Goal: Task Accomplishment & Management: Use online tool/utility

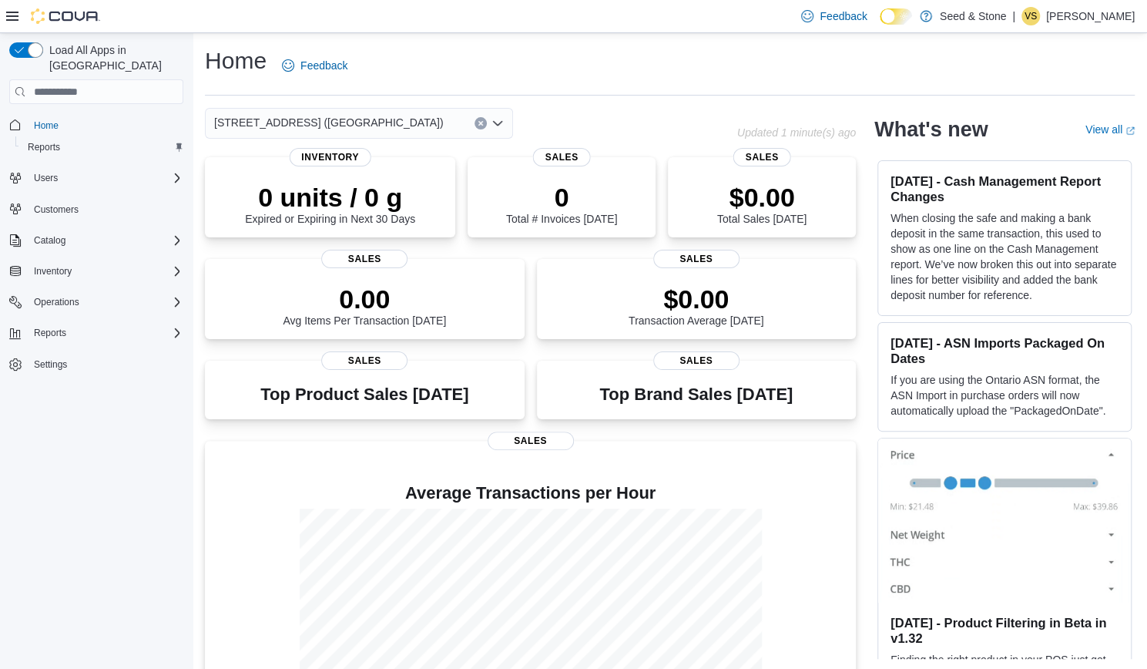
click at [495, 124] on icon "Open list of options" at bounding box center [497, 123] width 9 height 5
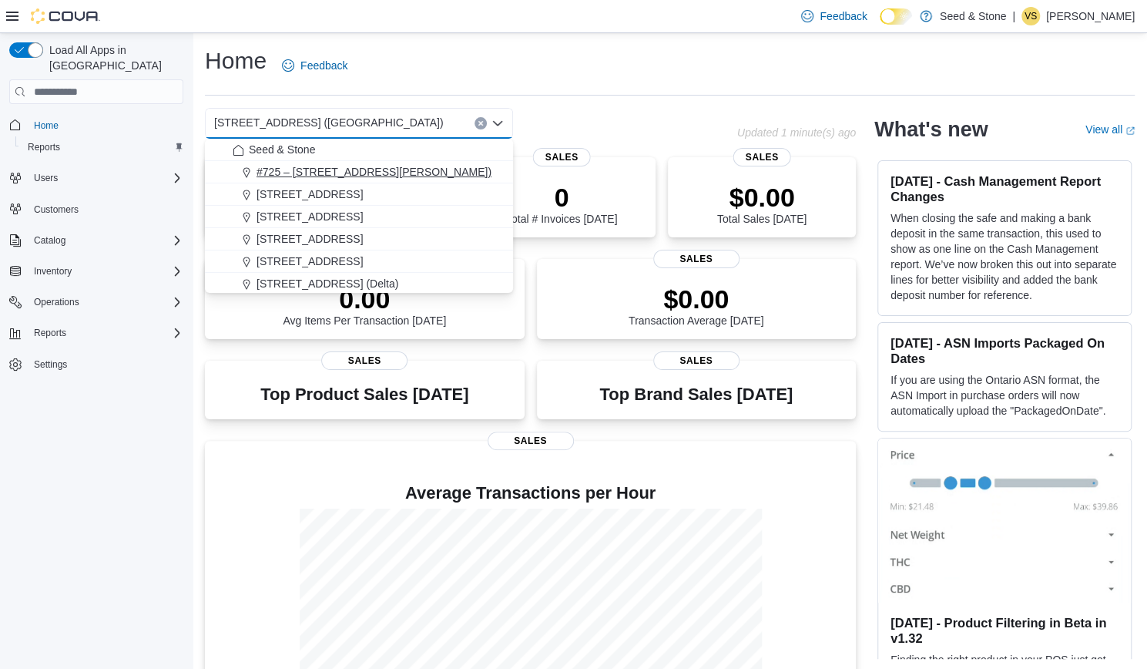
click at [424, 173] on span "#725 – 19800 Lougheed Hwy (Pitt Meadows)" at bounding box center [374, 171] width 235 height 15
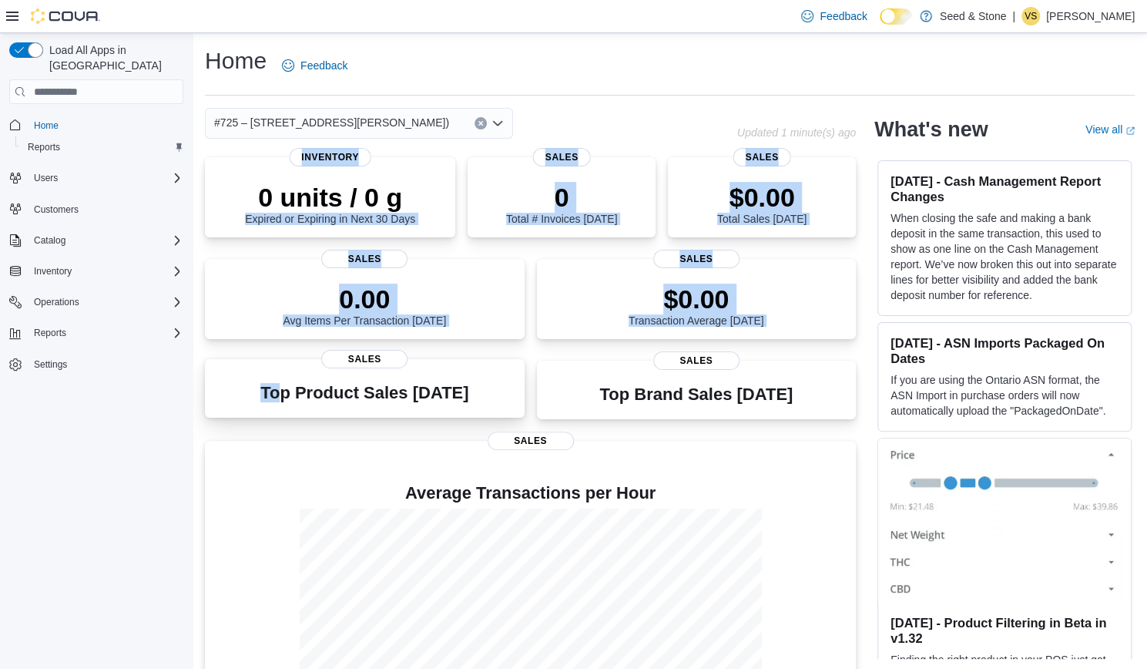
drag, startPoint x: 424, startPoint y: 173, endPoint x: 287, endPoint y: 363, distance: 233.5
click at [287, 363] on div "0 units / 0 g Expired or Expiring in Next 30 Days Inventory 0 Total # Invoices …" at bounding box center [530, 456] width 651 height 598
click at [48, 141] on span "Reports" at bounding box center [44, 147] width 32 height 12
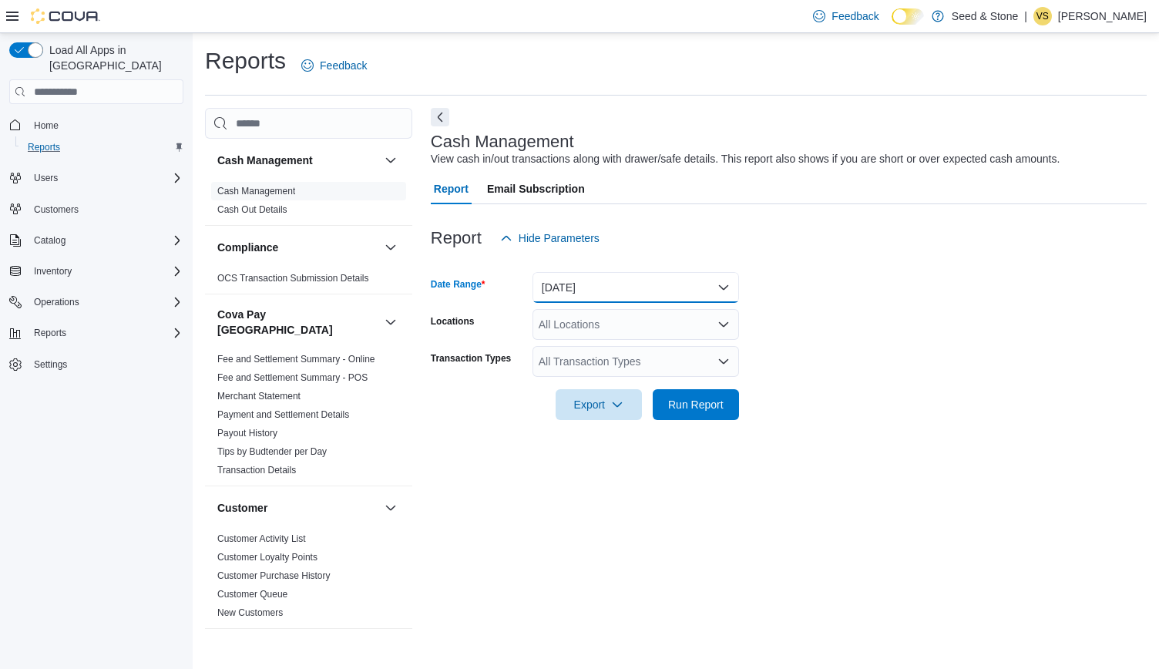
click at [719, 287] on button "Today" at bounding box center [635, 287] width 206 height 31
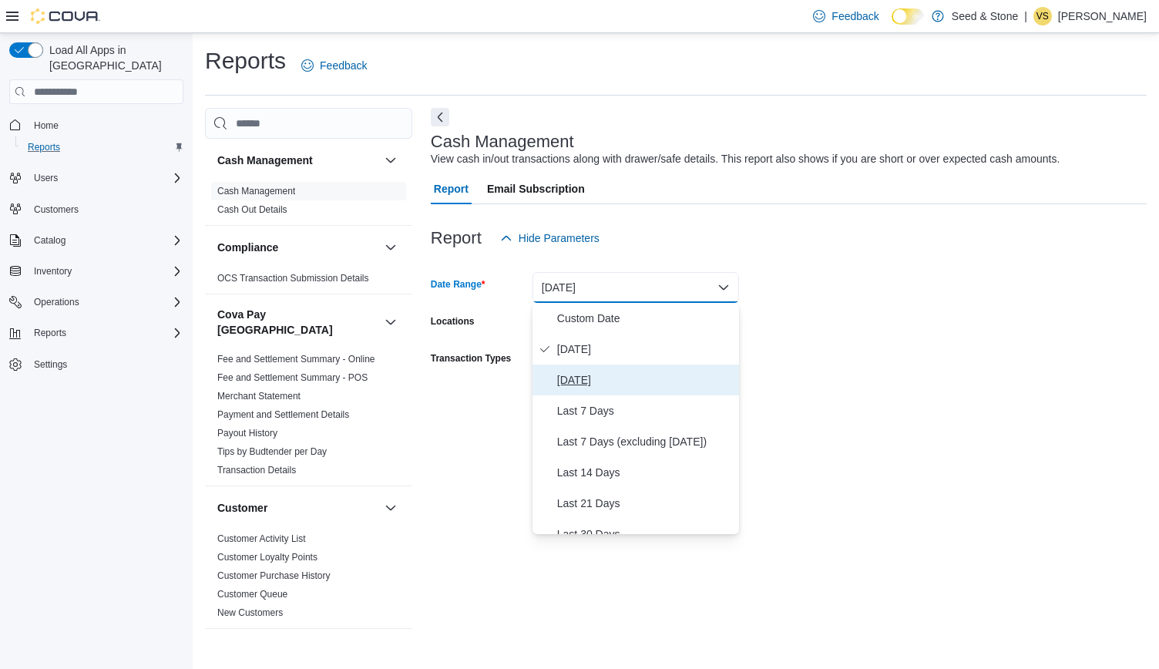
click at [622, 388] on span "Yesterday" at bounding box center [645, 380] width 176 height 18
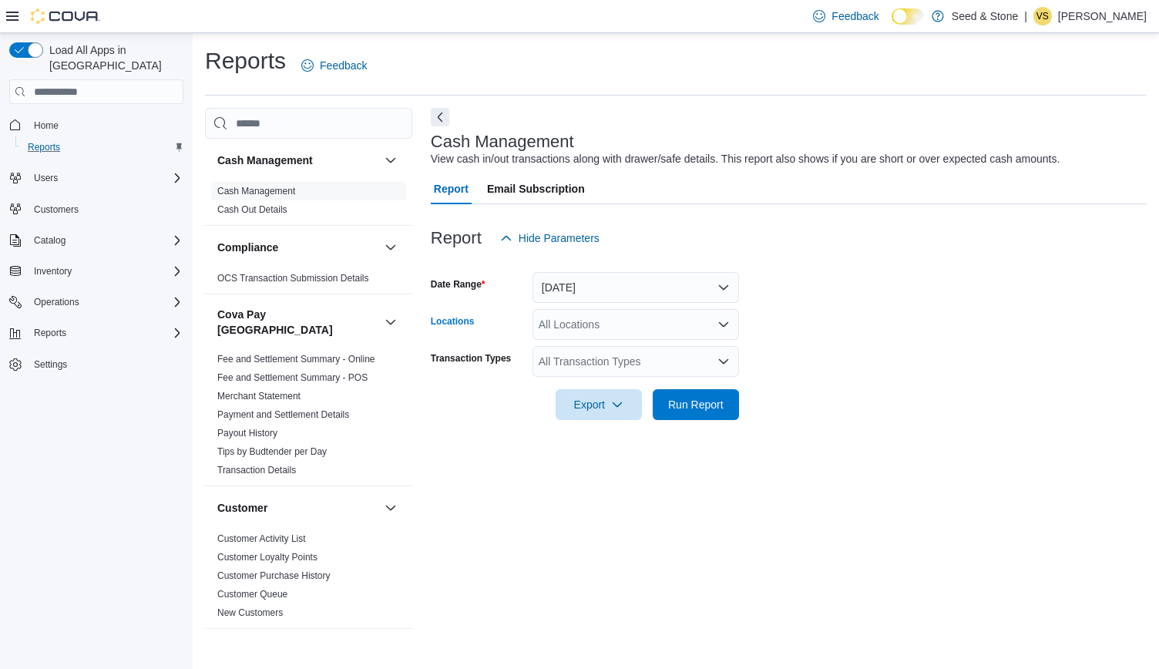
click at [723, 325] on icon "Open list of options" at bounding box center [723, 324] width 9 height 5
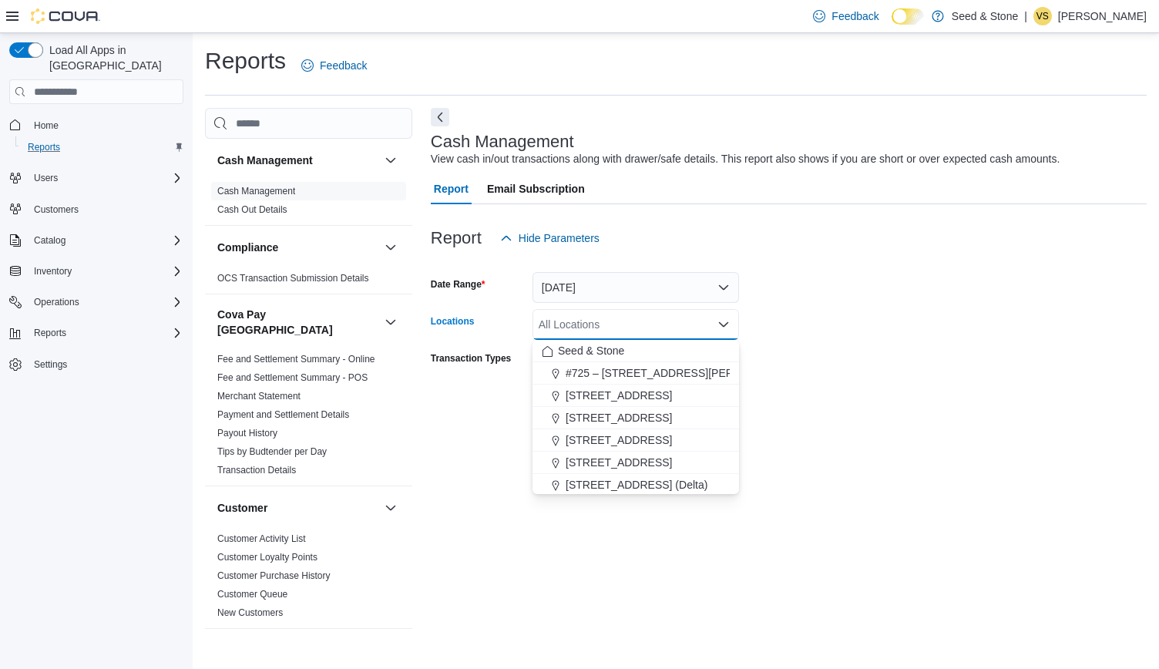
click at [723, 325] on icon "Close list of options" at bounding box center [723, 324] width 9 height 5
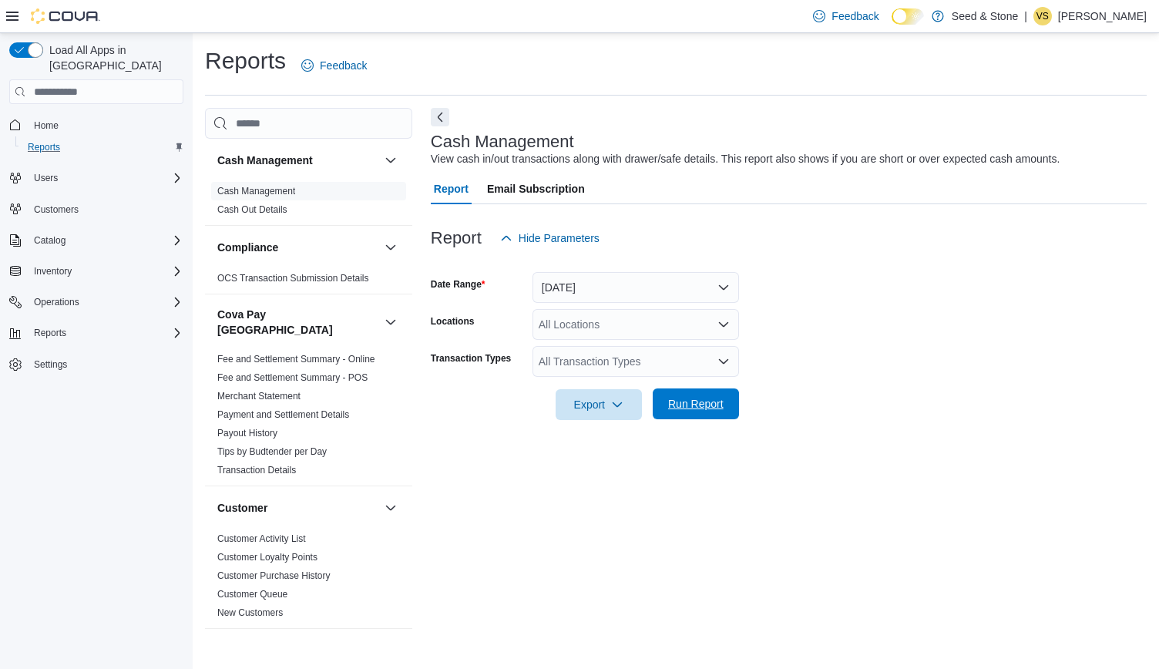
click at [706, 401] on span "Run Report" at bounding box center [695, 403] width 55 height 15
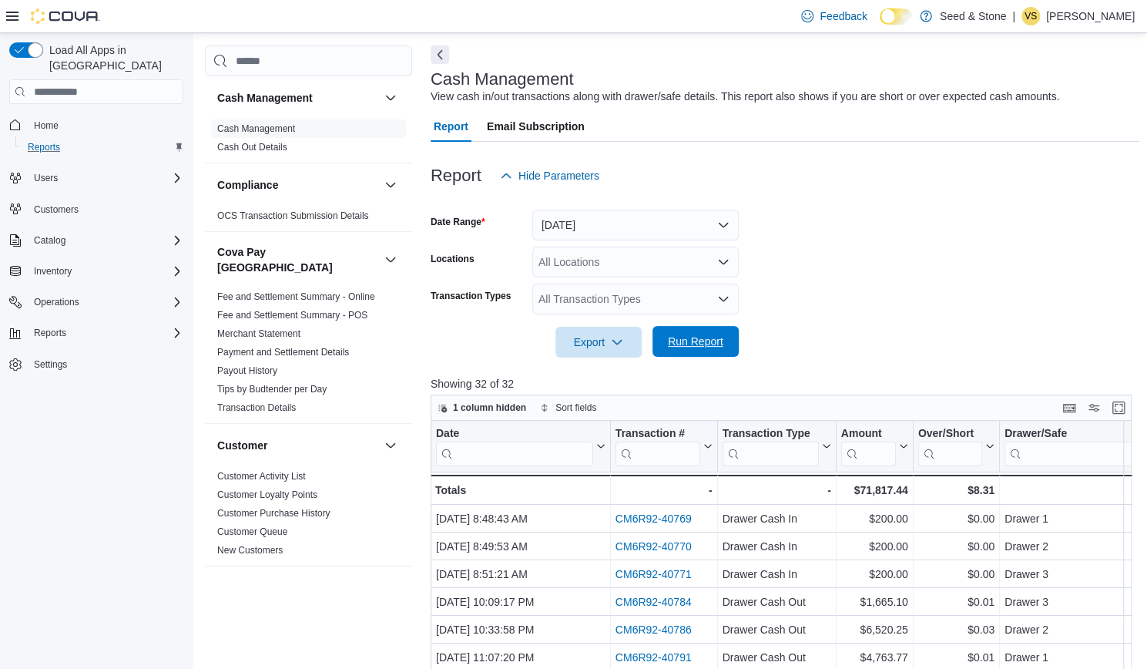
scroll to position [52, 0]
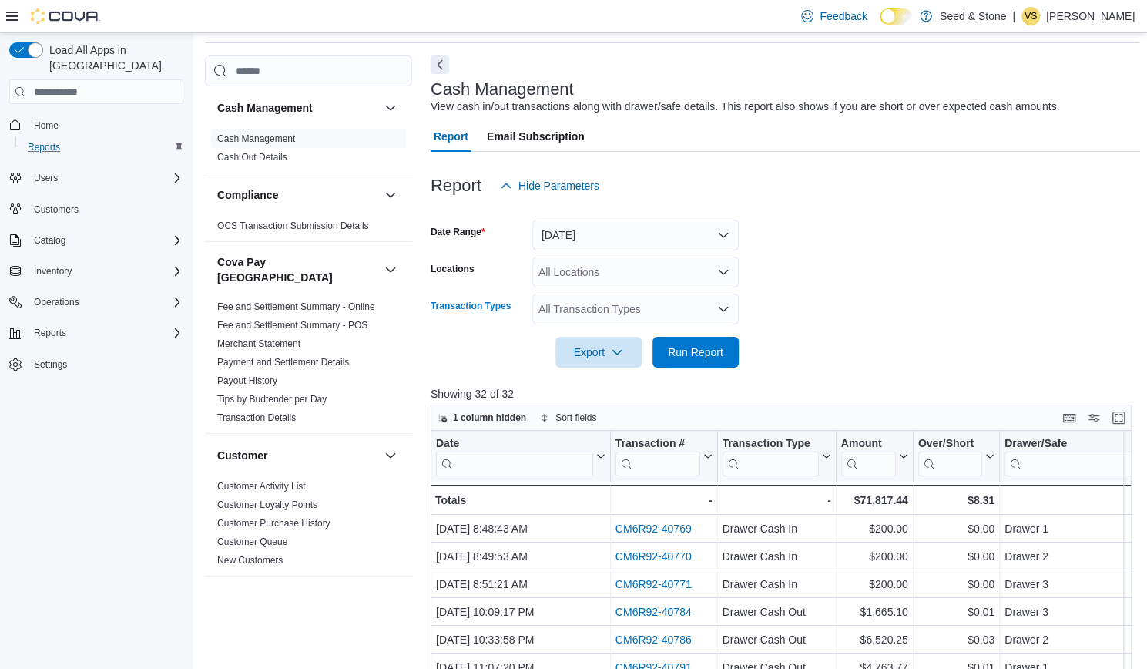
click at [723, 311] on icon "Open list of options" at bounding box center [723, 309] width 9 height 5
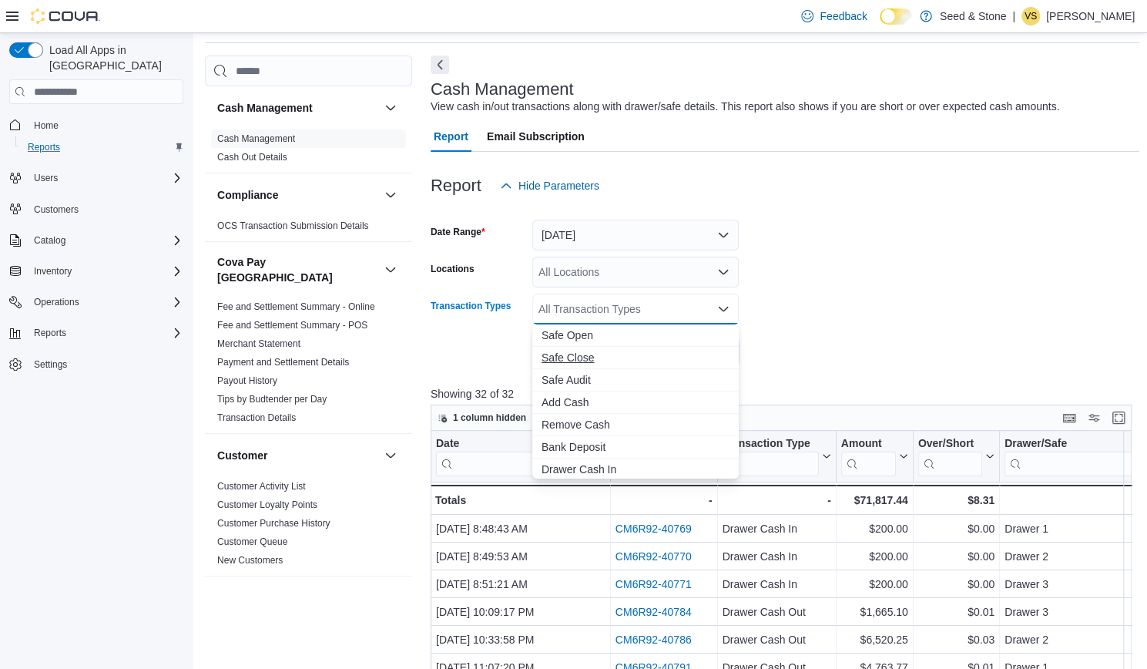
click at [663, 353] on span "Safe Close" at bounding box center [636, 357] width 188 height 15
drag, startPoint x: 663, startPoint y: 353, endPoint x: 823, endPoint y: 317, distance: 163.6
click at [823, 317] on body "Feedback Dark Mode Seed & Stone | VS Vikram Sachdeva Load All Apps in New Hub H…" at bounding box center [573, 450] width 1147 height 1005
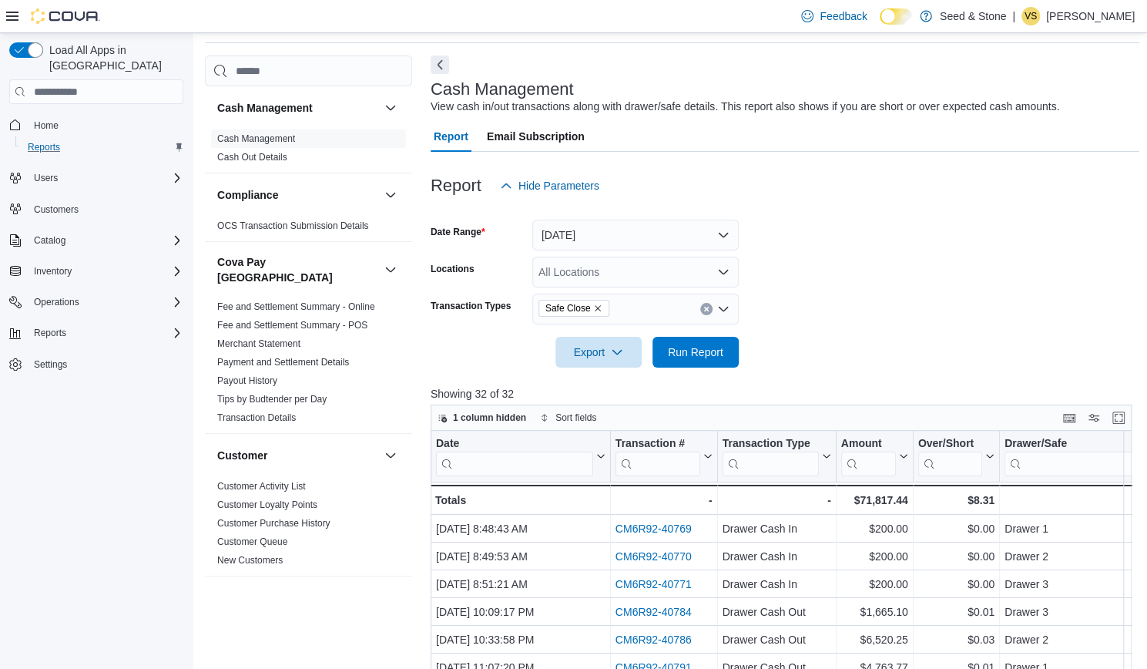
click at [773, 324] on div at bounding box center [785, 330] width 709 height 12
click at [715, 354] on span "Run Report" at bounding box center [695, 351] width 55 height 15
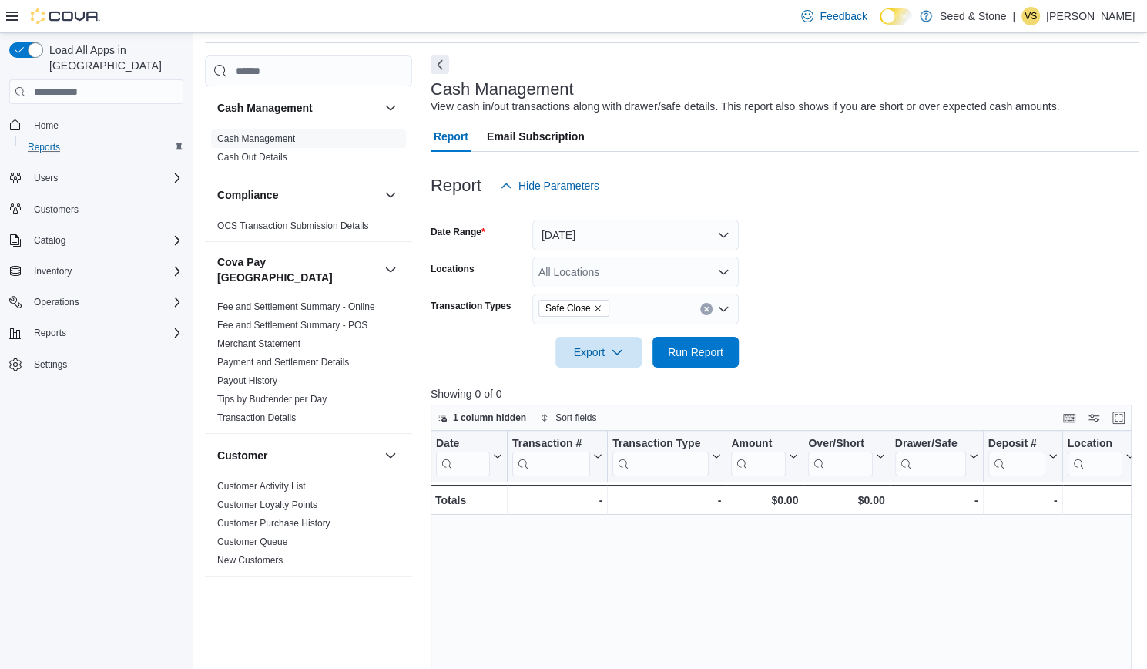
click at [597, 307] on icon "Remove Safe Close from selection in this group" at bounding box center [597, 308] width 9 height 9
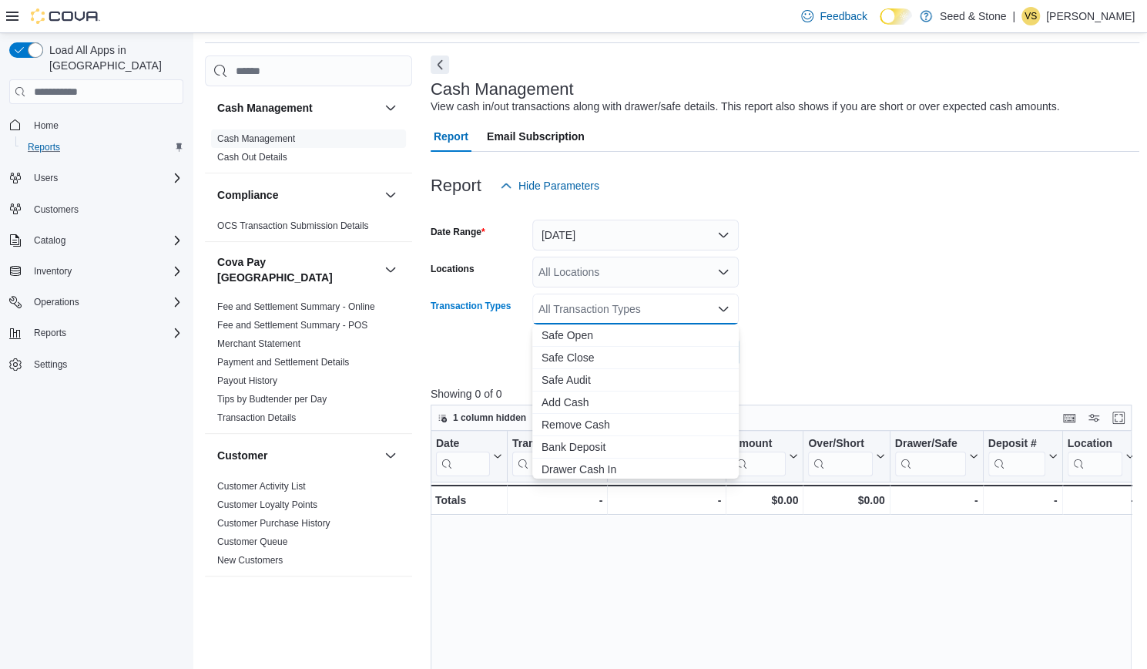
click at [811, 290] on form "Date Range Yesterday Locations All Locations Transaction Types All Transaction …" at bounding box center [785, 284] width 709 height 166
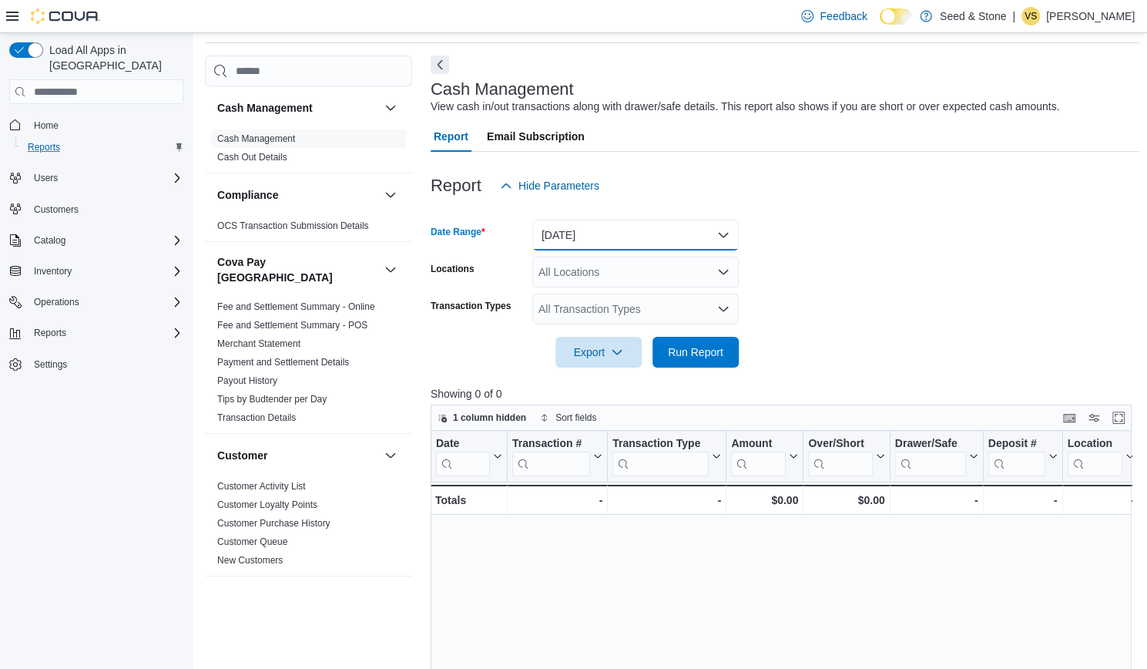
click at [718, 233] on button "Yesterday" at bounding box center [635, 235] width 206 height 31
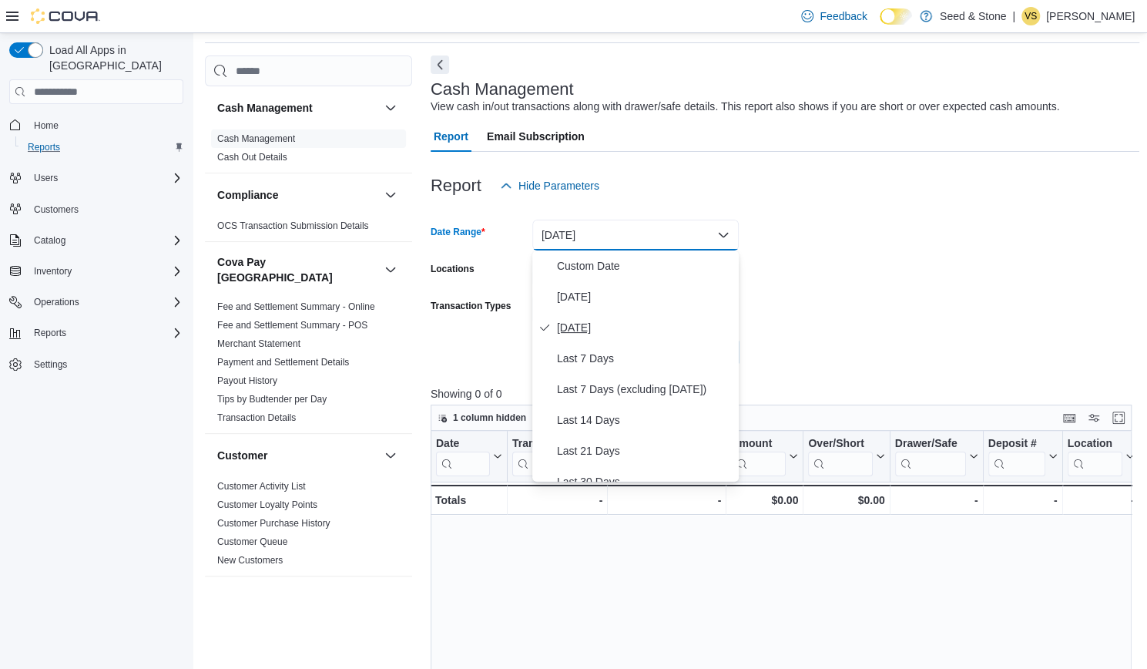
click at [596, 326] on span "Yesterday" at bounding box center [645, 327] width 176 height 18
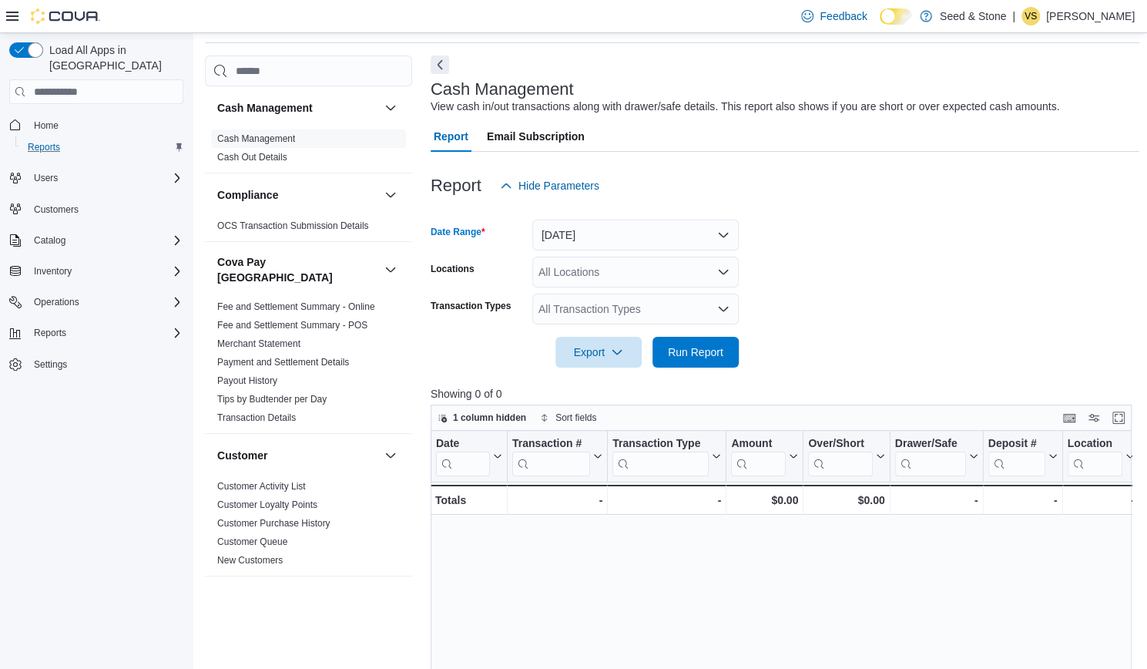
click at [725, 283] on div "All Locations" at bounding box center [635, 272] width 206 height 31
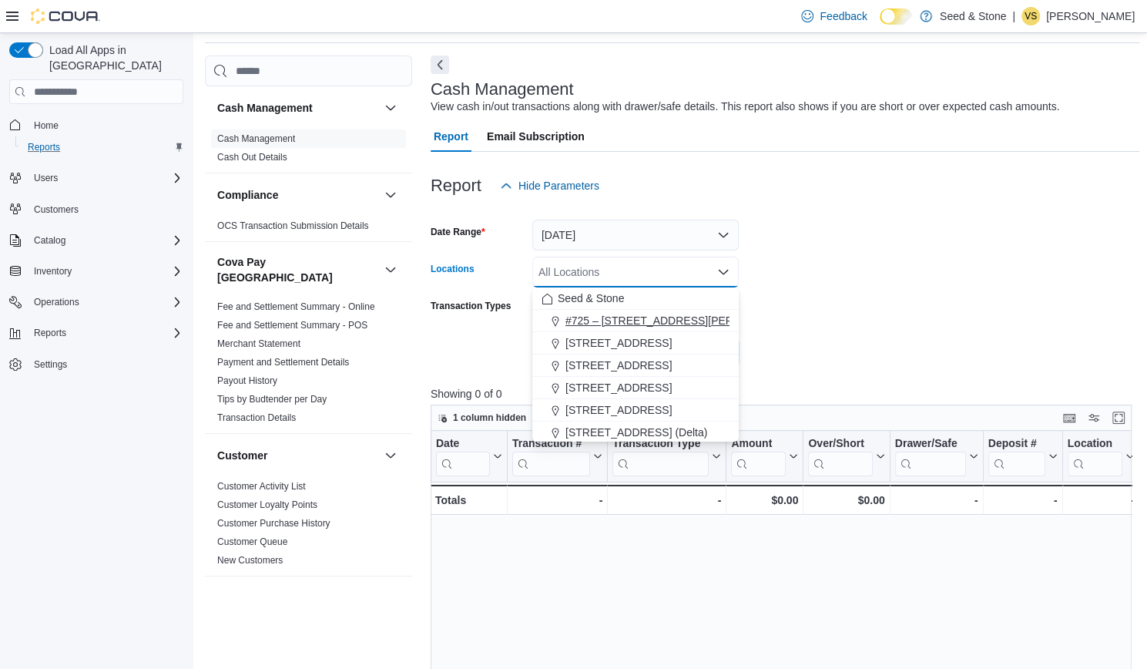
click at [644, 326] on span "#725 – 19800 Lougheed Hwy (Pitt Meadows)" at bounding box center [683, 320] width 235 height 15
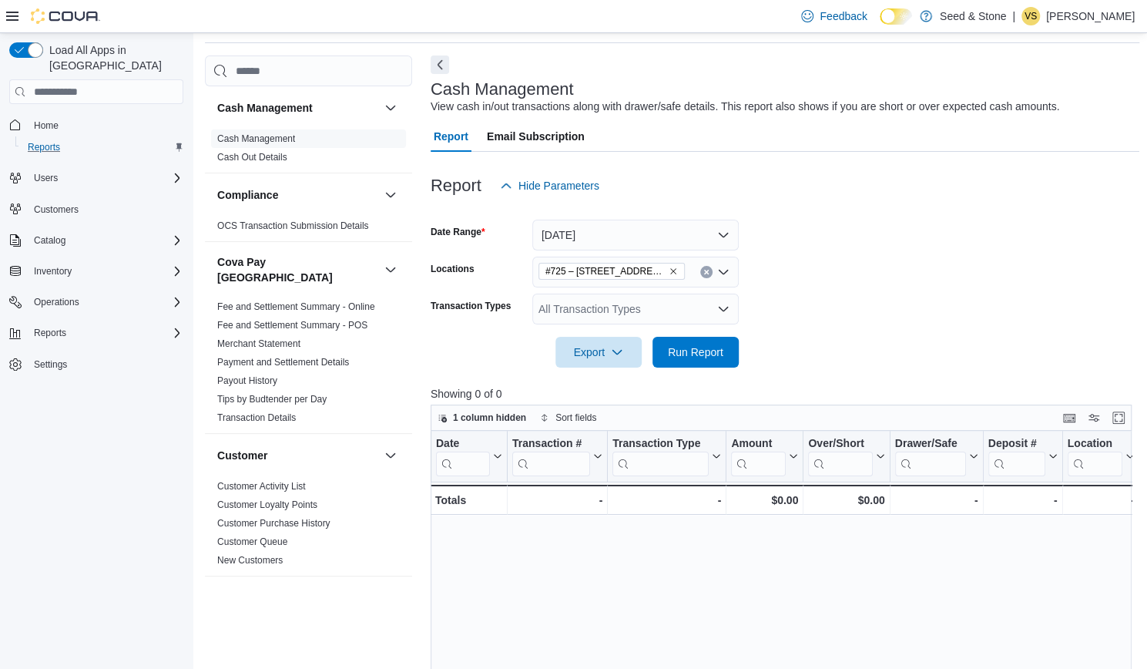
click at [771, 297] on form "Date Range Yesterday Locations #725 – 19800 Lougheed Hwy (Pitt Meadows) Transac…" at bounding box center [785, 284] width 709 height 166
click at [700, 355] on span "Run Report" at bounding box center [695, 351] width 55 height 15
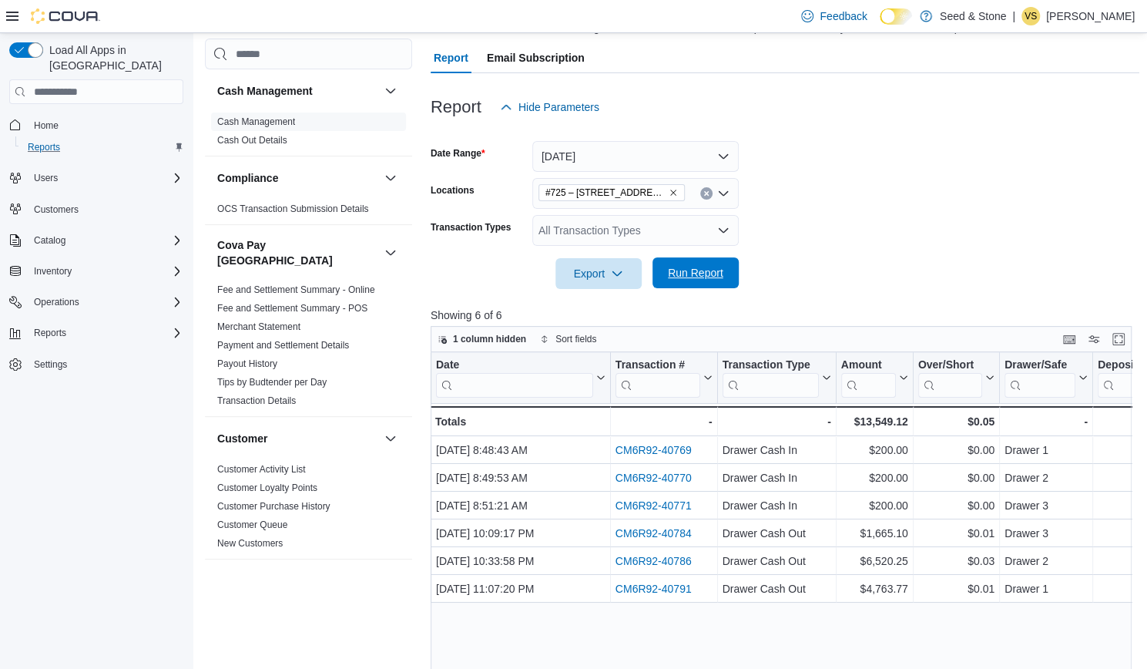
scroll to position [136, 0]
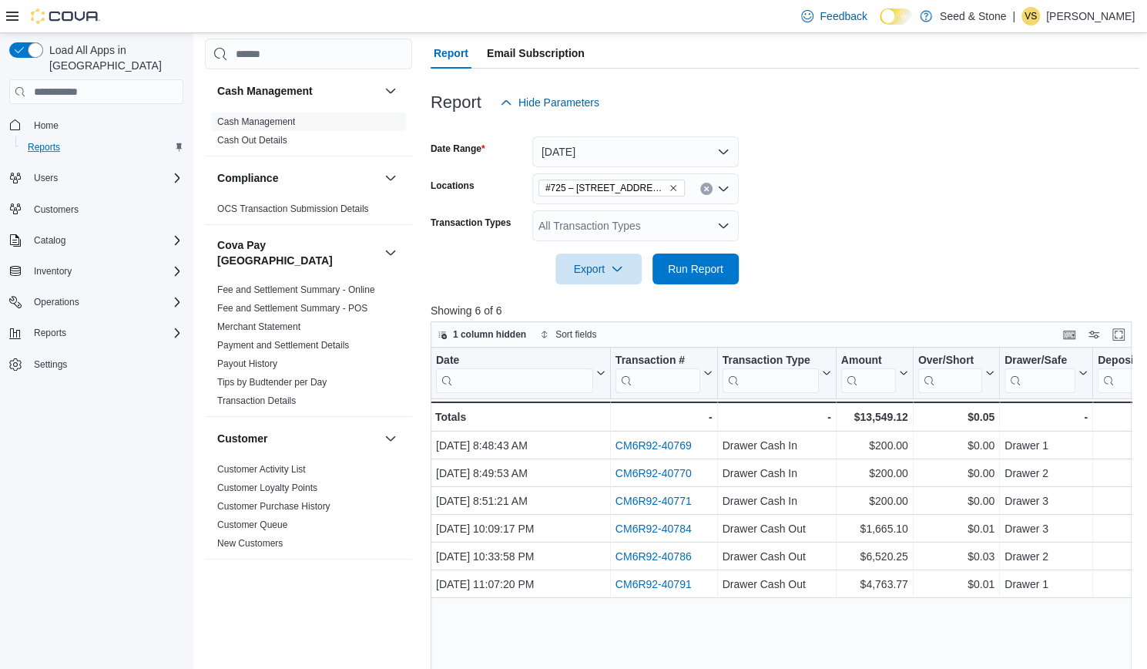
click at [706, 190] on icon "Clear input" at bounding box center [706, 189] width 4 height 4
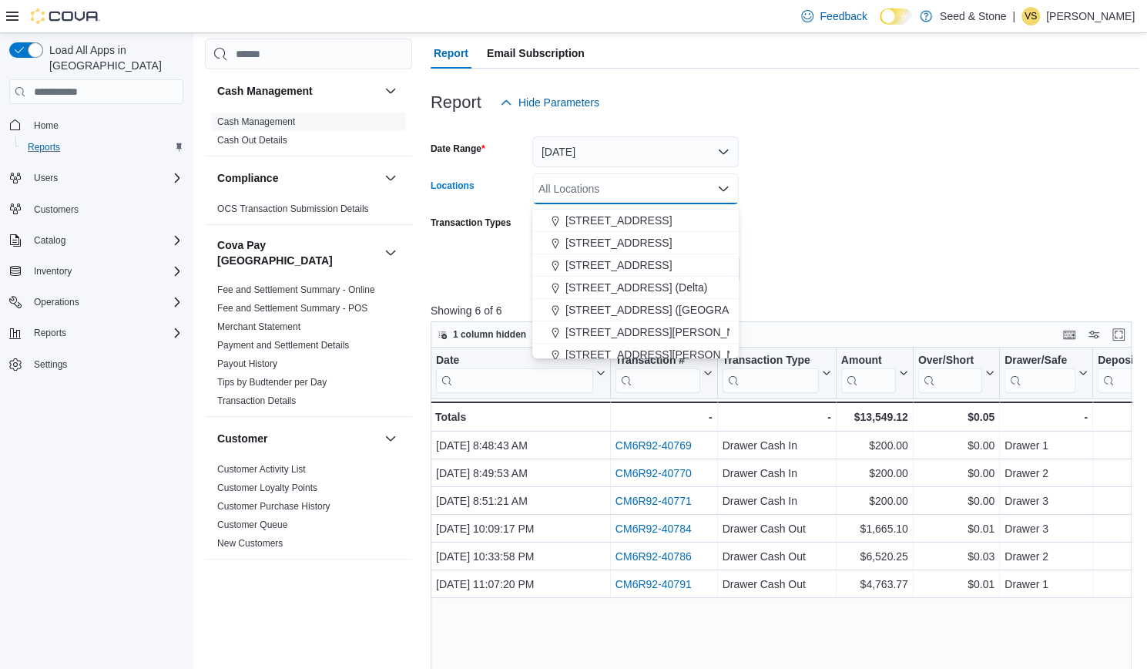
scroll to position [69, 0]
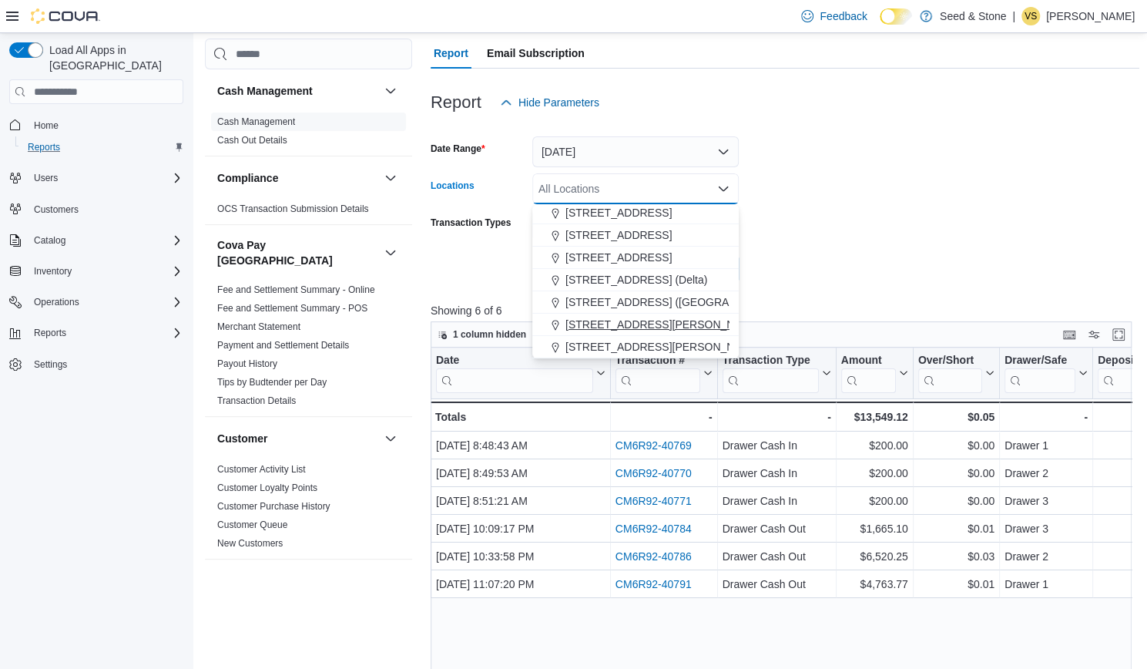
click at [683, 327] on span "8050 Lickman Road # 103 (Chilliwack)" at bounding box center [665, 324] width 199 height 15
click at [831, 281] on form "Date Range Yesterday Locations 8050 Lickman Road # 103 (Chilliwack) Combo box. …" at bounding box center [785, 201] width 709 height 166
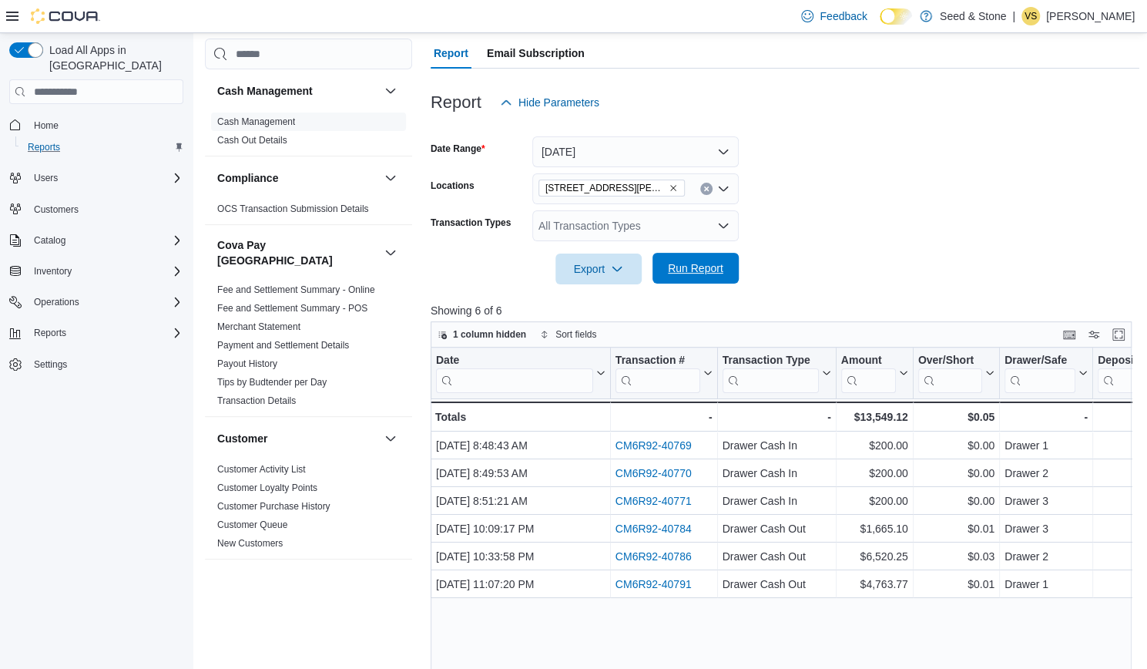
click at [727, 266] on span "Run Report" at bounding box center [696, 268] width 68 height 31
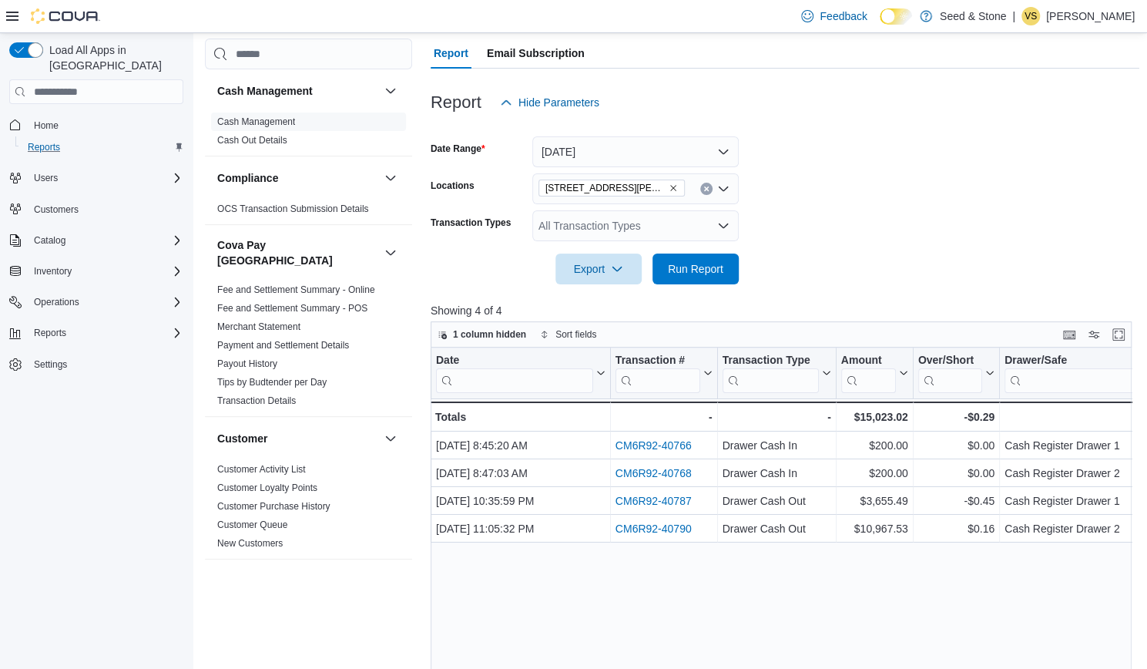
click at [673, 187] on icon "Remove 8050 Lickman Road # 103 (Chilliwack) from selection in this group" at bounding box center [673, 189] width 6 height 6
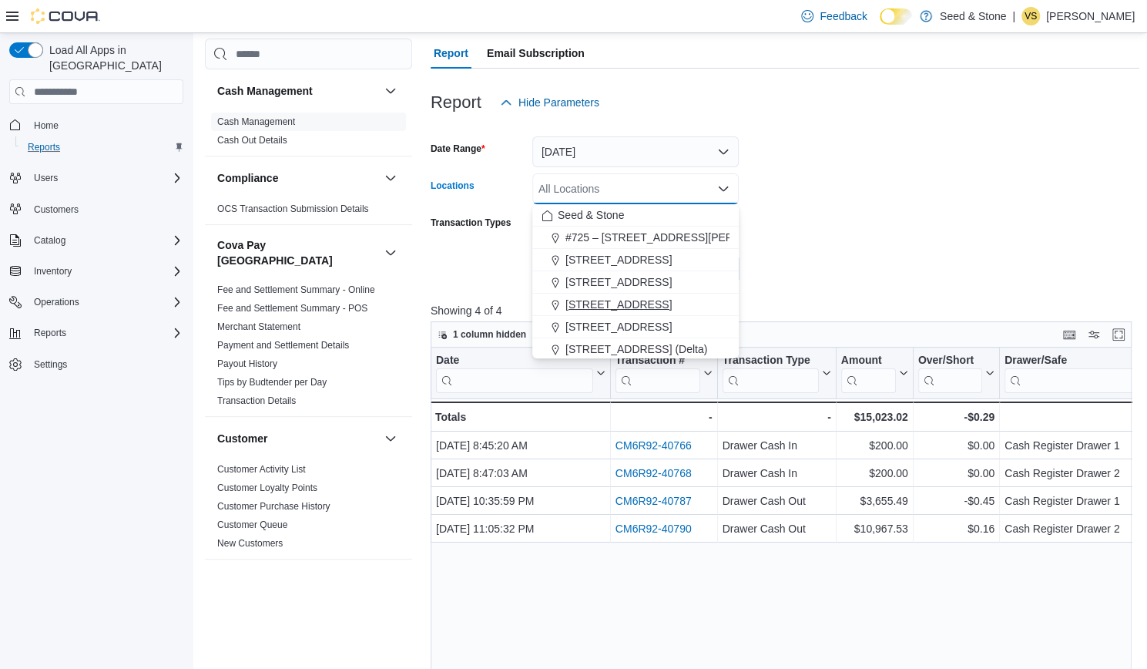
click at [643, 305] on span "512 Young Drive (Coquitlam)" at bounding box center [619, 304] width 106 height 15
click at [808, 280] on form "Date Range Yesterday Locations 512 Young Drive (Coquitlam) Combo box. Selected.…" at bounding box center [785, 201] width 709 height 166
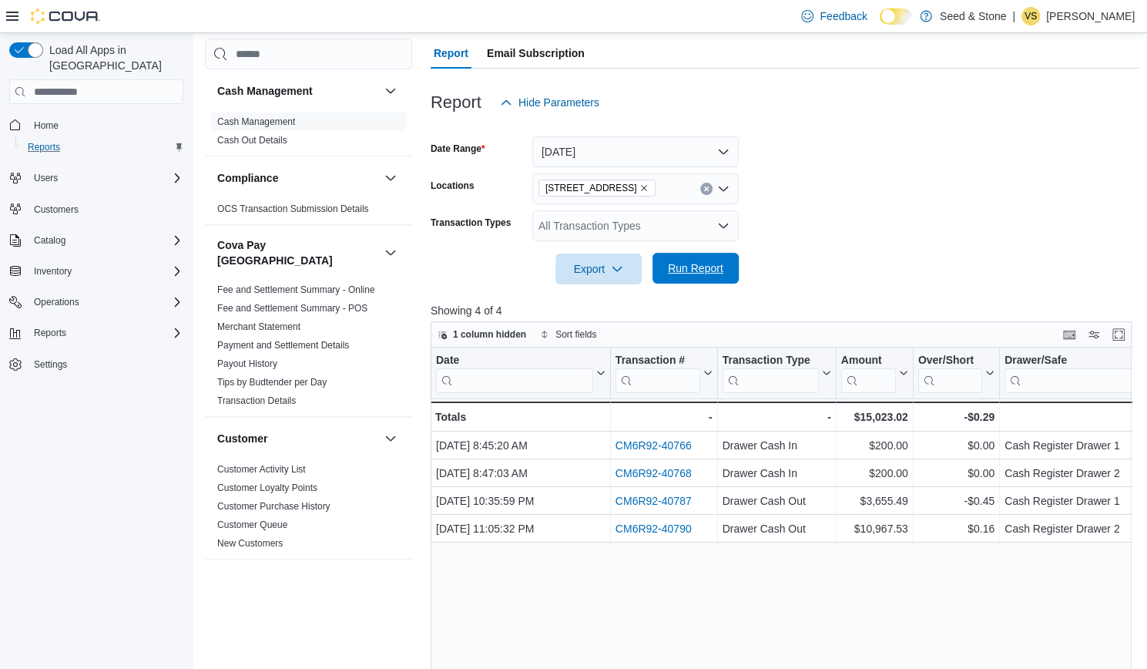
click at [710, 270] on span "Run Report" at bounding box center [695, 267] width 55 height 15
click at [648, 187] on icon "Remove 512 Young Drive (Coquitlam) from selection in this group" at bounding box center [645, 189] width 6 height 6
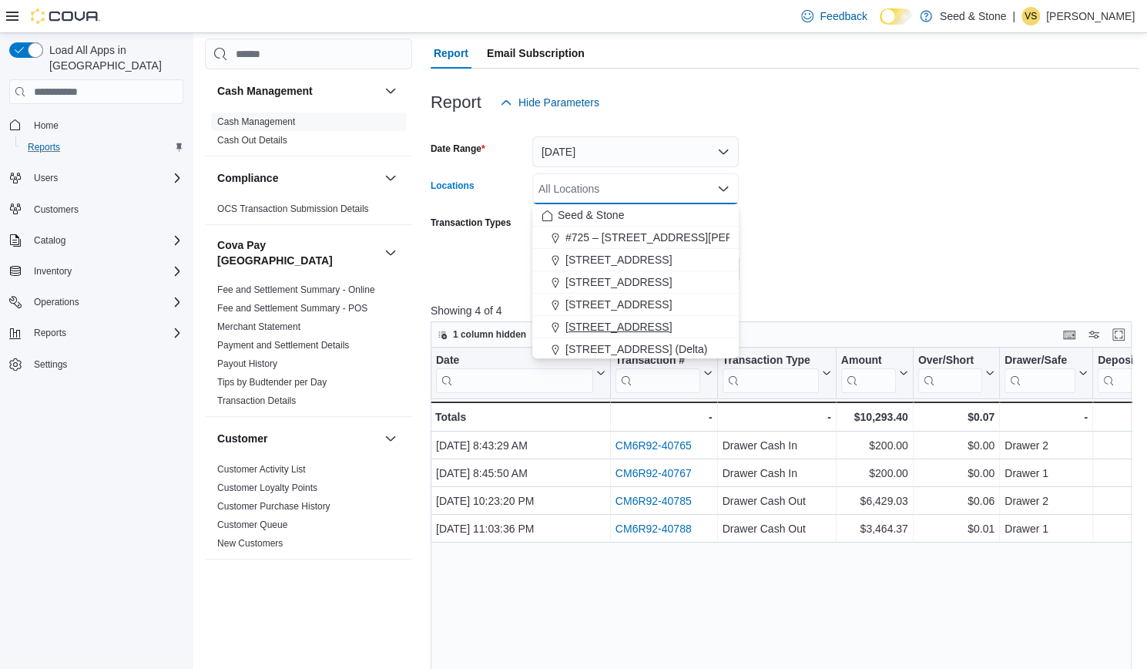
click at [672, 323] on span "590 Old Hope Princeton Way (Hope)" at bounding box center [619, 326] width 106 height 15
click at [810, 271] on form "Date Range Yesterday Locations 590 Old Hope Princeton Way (Hope) Combo box. Sel…" at bounding box center [785, 201] width 709 height 166
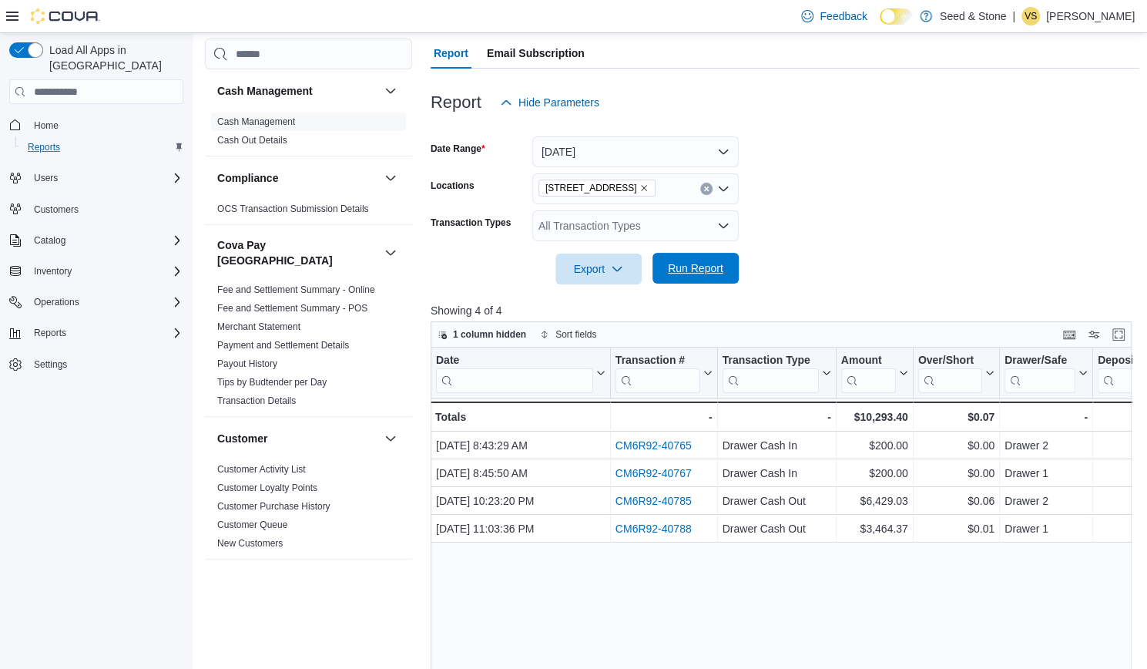
click at [703, 274] on span "Run Report" at bounding box center [695, 267] width 55 height 15
click at [649, 190] on icon "Remove 590 Old Hope Princeton Way (Hope) from selection in this group" at bounding box center [644, 187] width 9 height 9
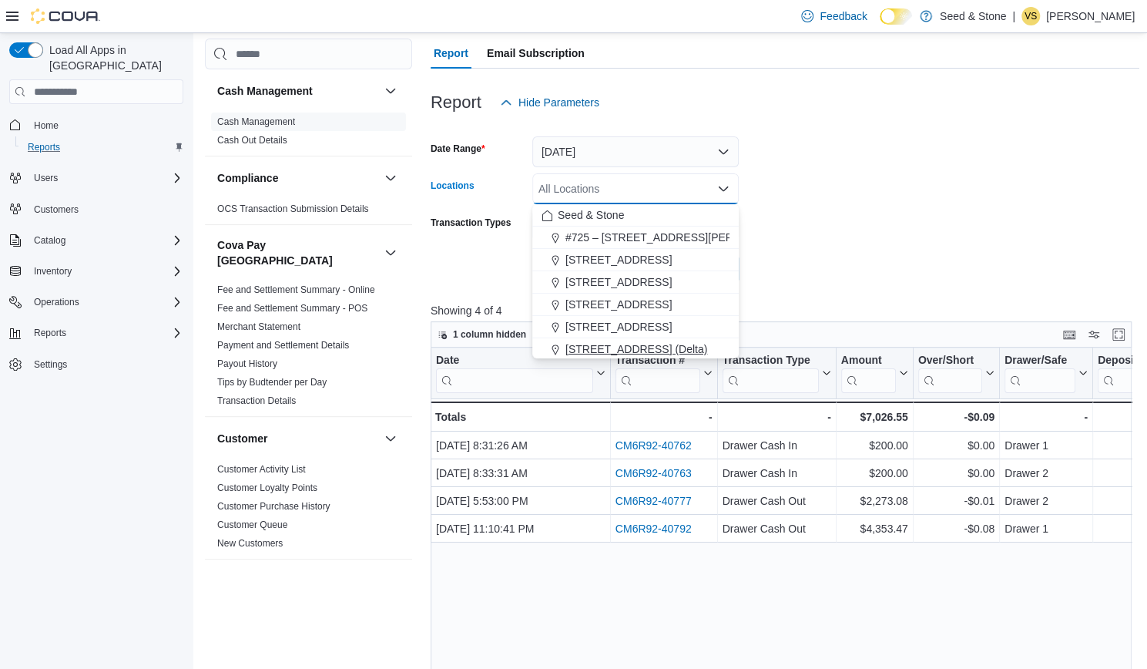
click at [690, 344] on div "616 Chester Rd. (Delta)" at bounding box center [636, 348] width 188 height 15
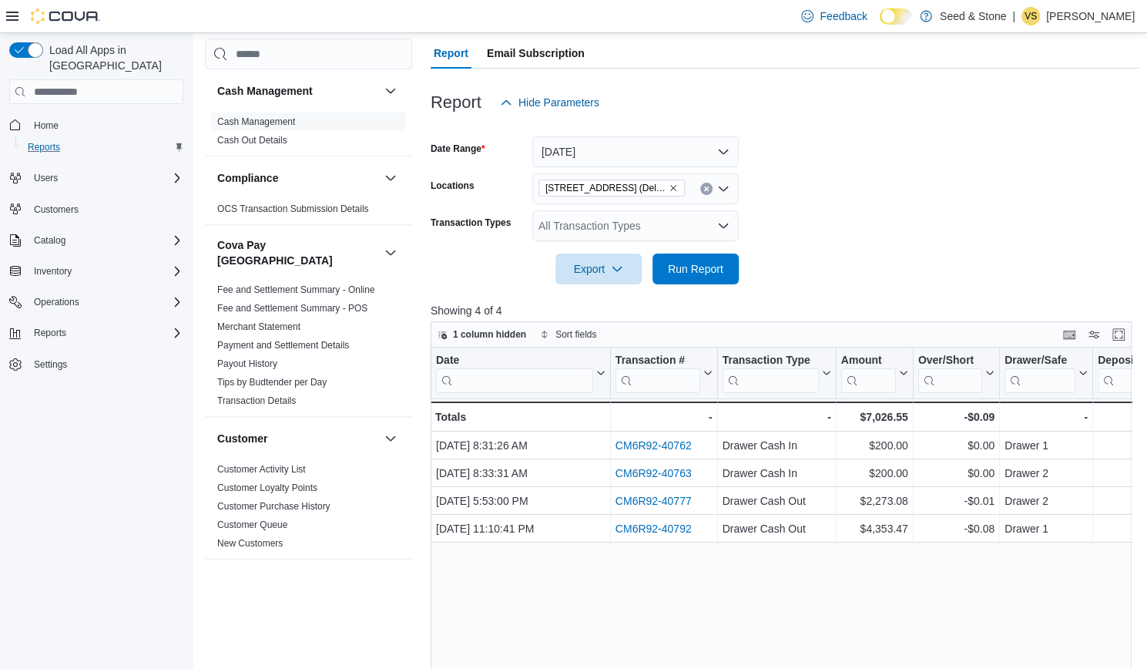
click at [803, 281] on form "Date Range Yesterday Locations 616 Chester Rd. (Delta) Transaction Types All Tr…" at bounding box center [785, 201] width 709 height 166
click at [697, 272] on span "Run Report" at bounding box center [695, 267] width 55 height 15
click at [704, 190] on icon "Clear input" at bounding box center [706, 189] width 4 height 4
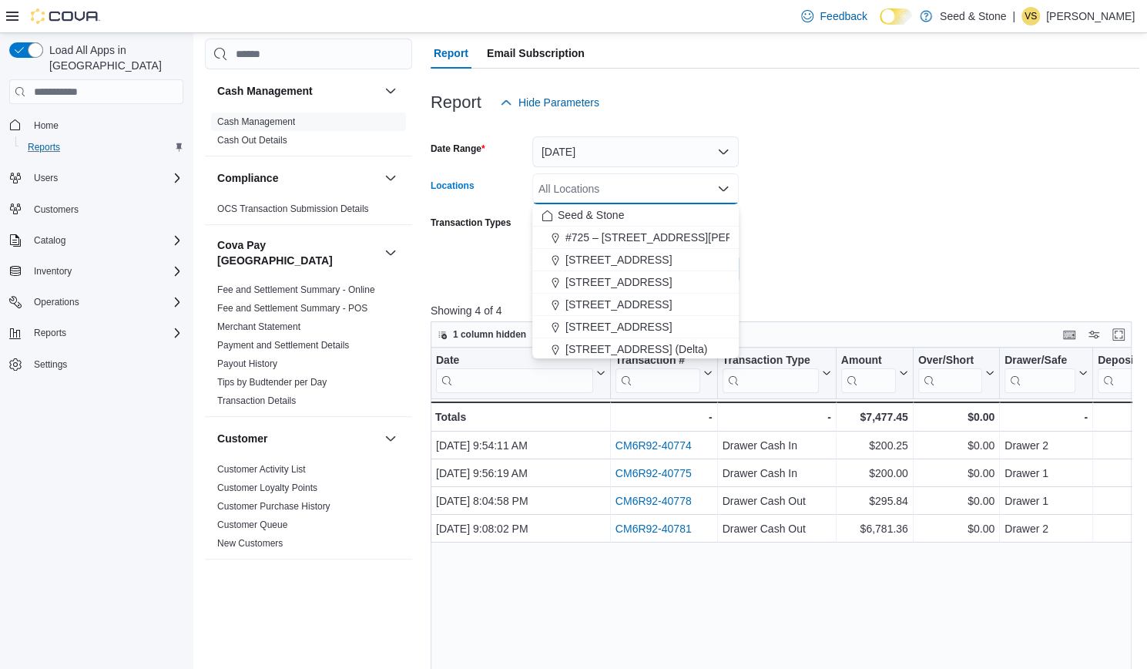
scroll to position [31, 0]
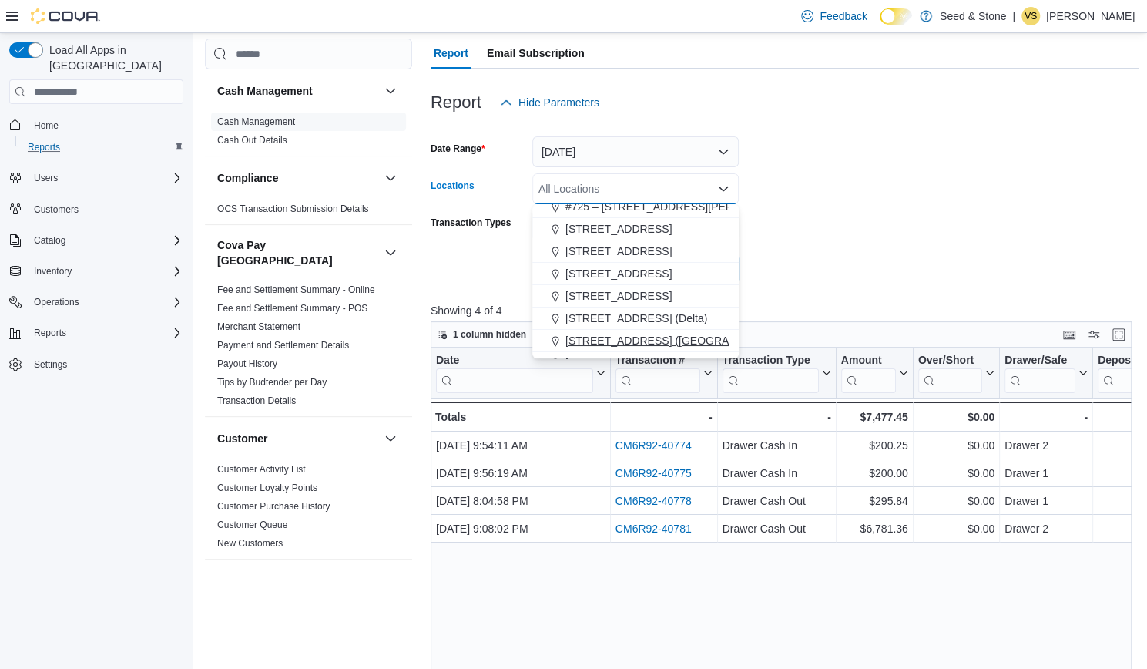
click at [683, 345] on span "616 Fort St. (Bay Centre)" at bounding box center [680, 340] width 229 height 15
click at [771, 290] on div at bounding box center [785, 293] width 709 height 18
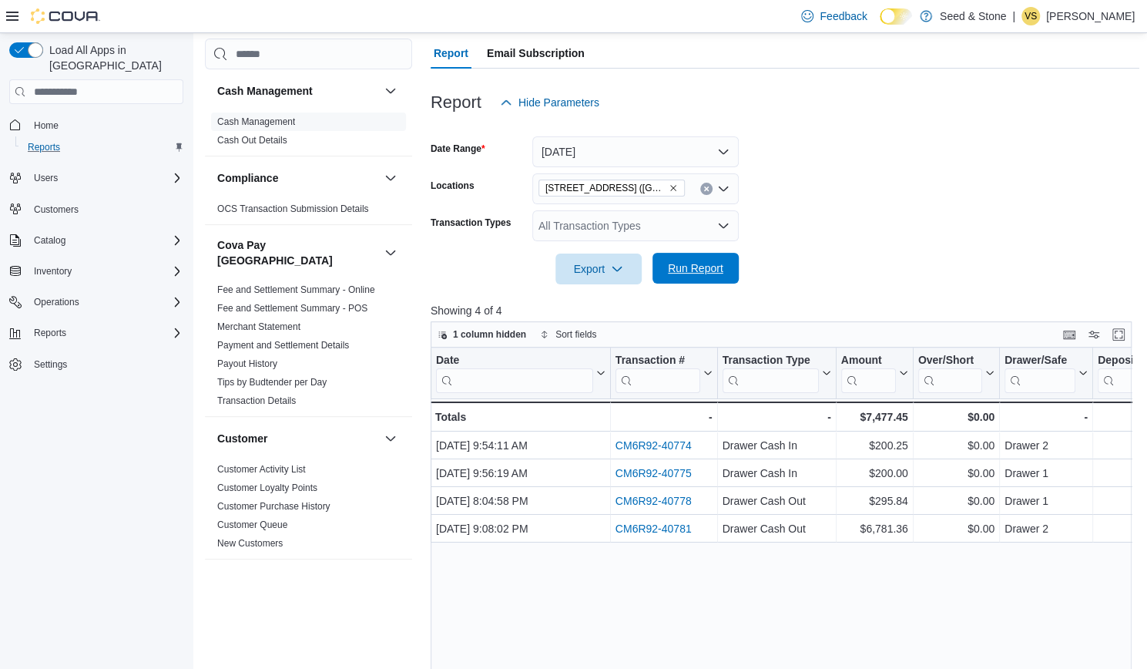
click at [703, 266] on span "Run Report" at bounding box center [695, 267] width 55 height 15
click at [700, 190] on button "Clear input" at bounding box center [706, 189] width 12 height 12
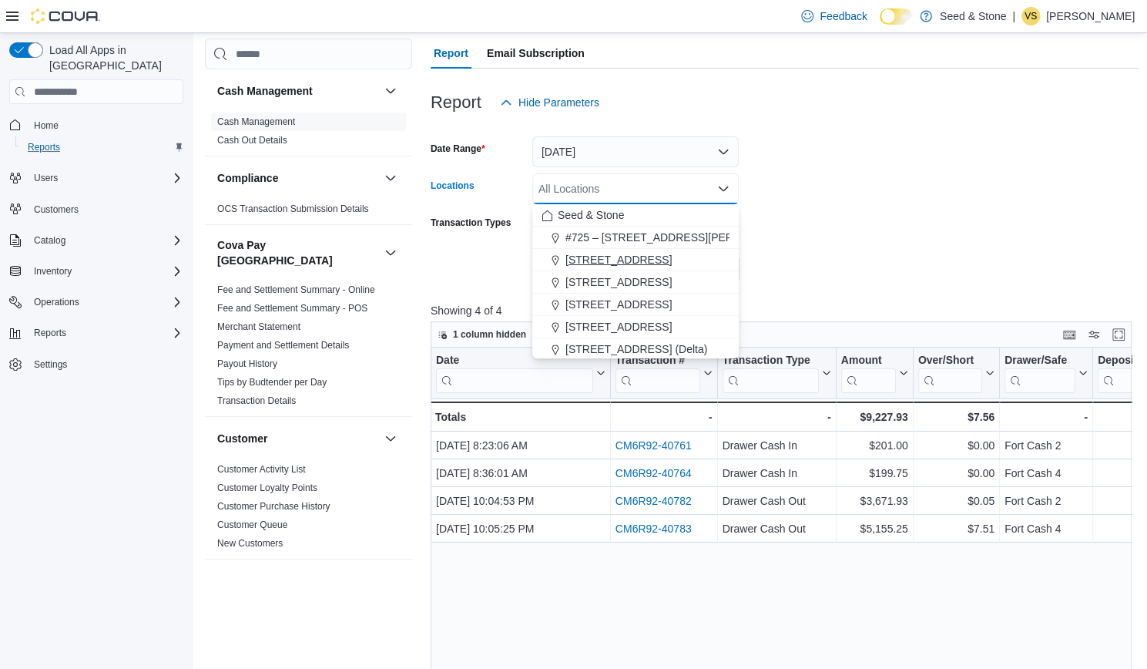
click at [660, 257] on span "1502 Admirals Road" at bounding box center [619, 259] width 106 height 15
click at [776, 257] on form "Date Range Yesterday Locations 1502 Admirals Road Combo box. Selected. 1502 Adm…" at bounding box center [785, 201] width 709 height 166
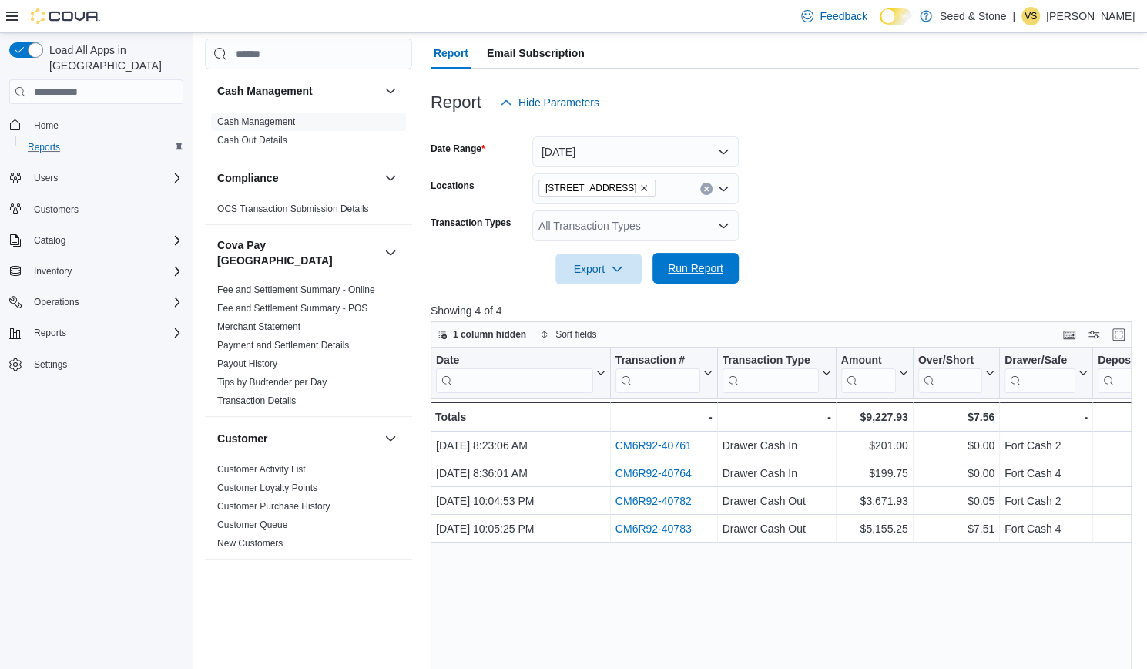
click at [709, 263] on span "Run Report" at bounding box center [695, 267] width 55 height 15
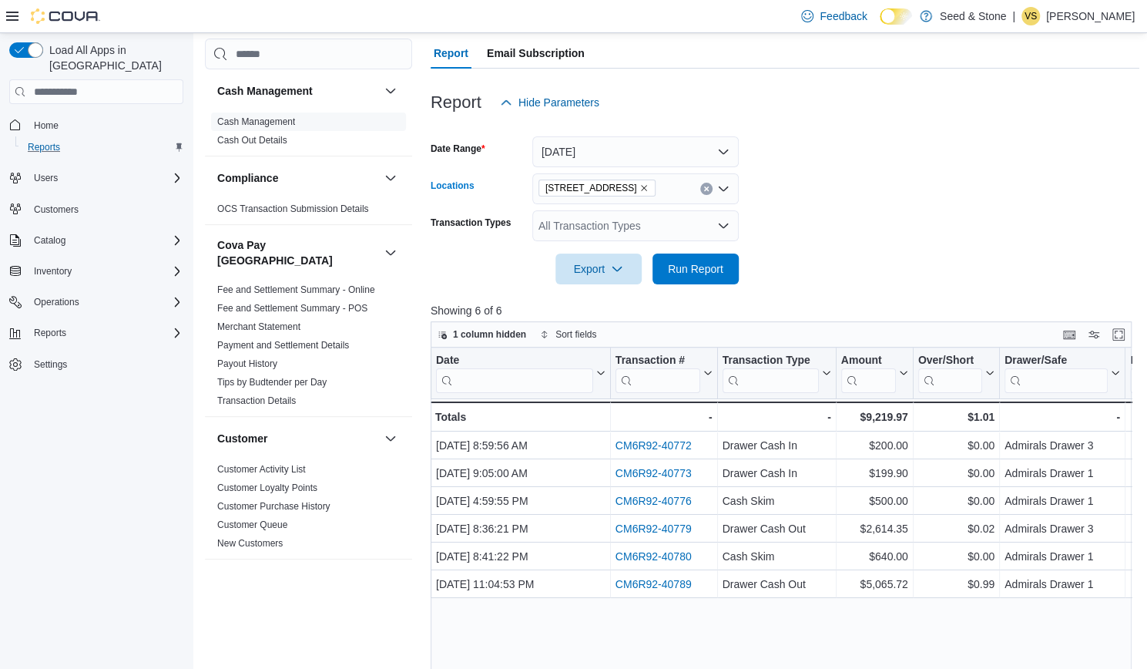
click at [706, 187] on icon "Clear input" at bounding box center [706, 189] width 4 height 4
click at [818, 201] on form "Date Range Yesterday Locations All Locations Transaction Types All Transaction …" at bounding box center [785, 201] width 709 height 166
click at [692, 272] on span "Run Report" at bounding box center [695, 267] width 55 height 15
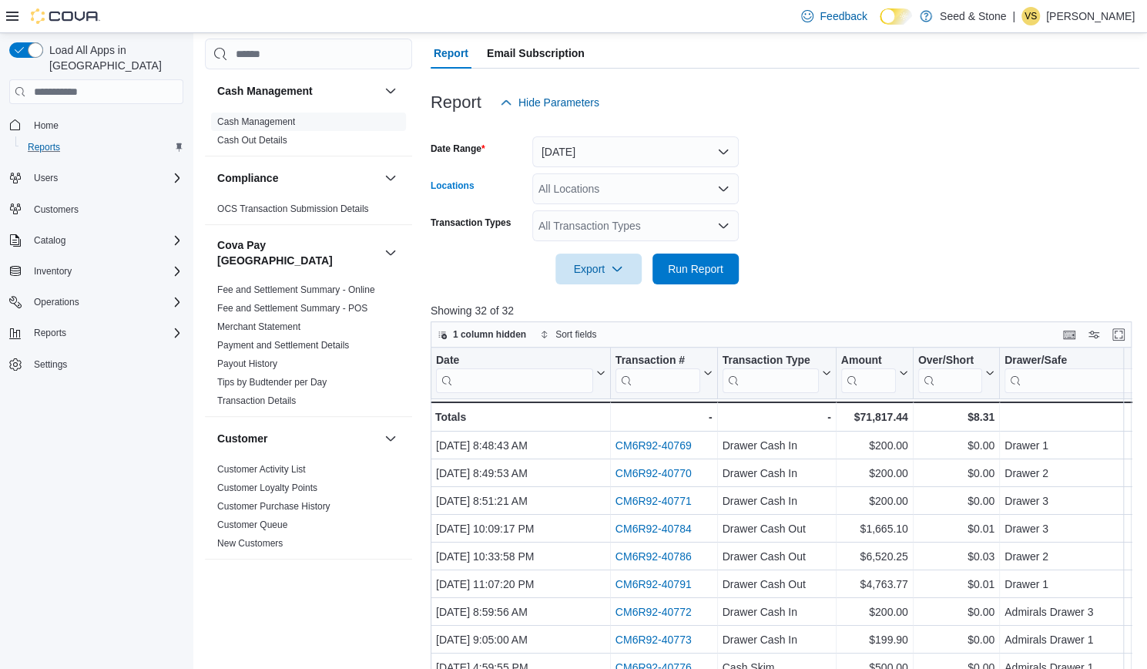
click at [724, 194] on icon "Open list of options" at bounding box center [723, 189] width 12 height 12
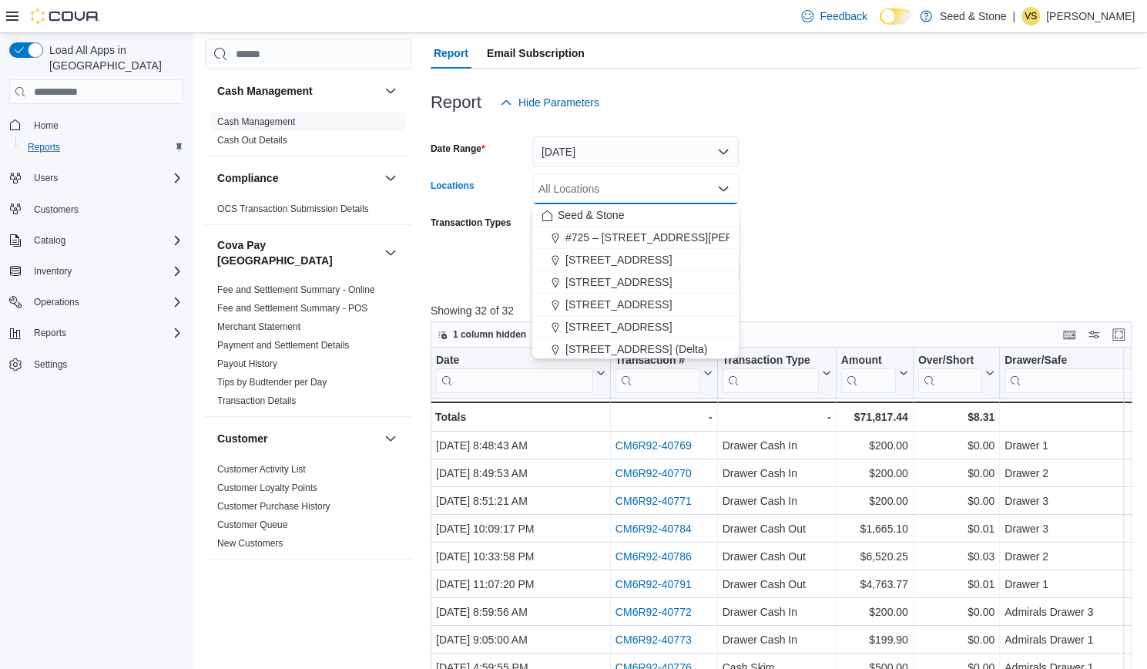
click at [724, 194] on icon "Close list of options" at bounding box center [723, 189] width 12 height 12
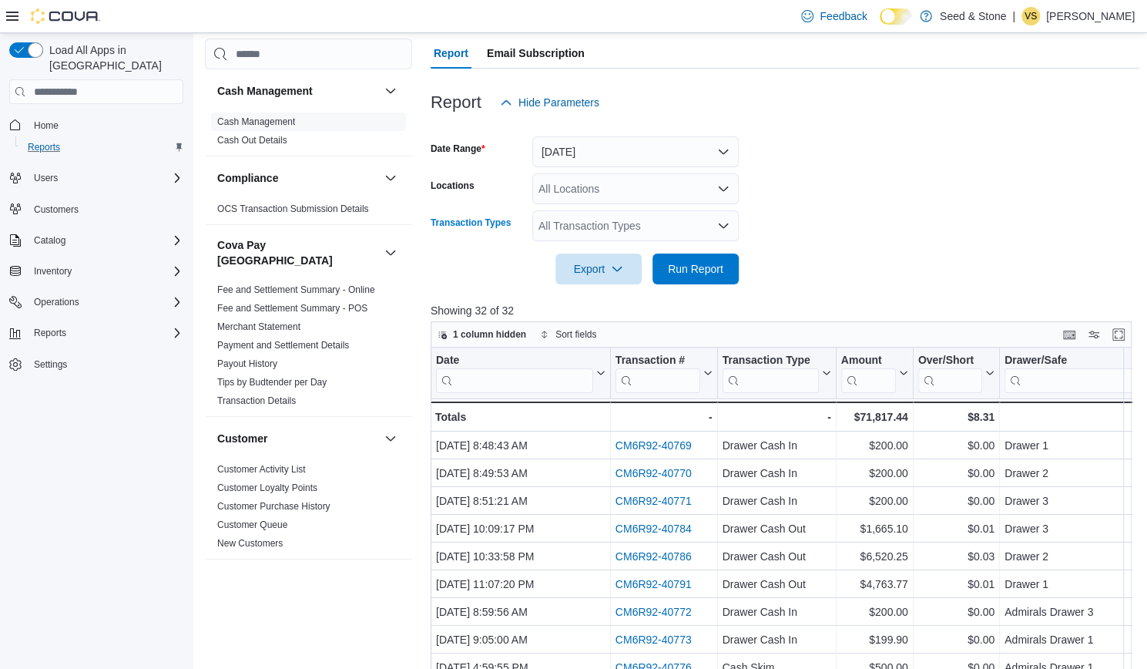
click at [725, 229] on icon "Open list of options" at bounding box center [723, 226] width 12 height 12
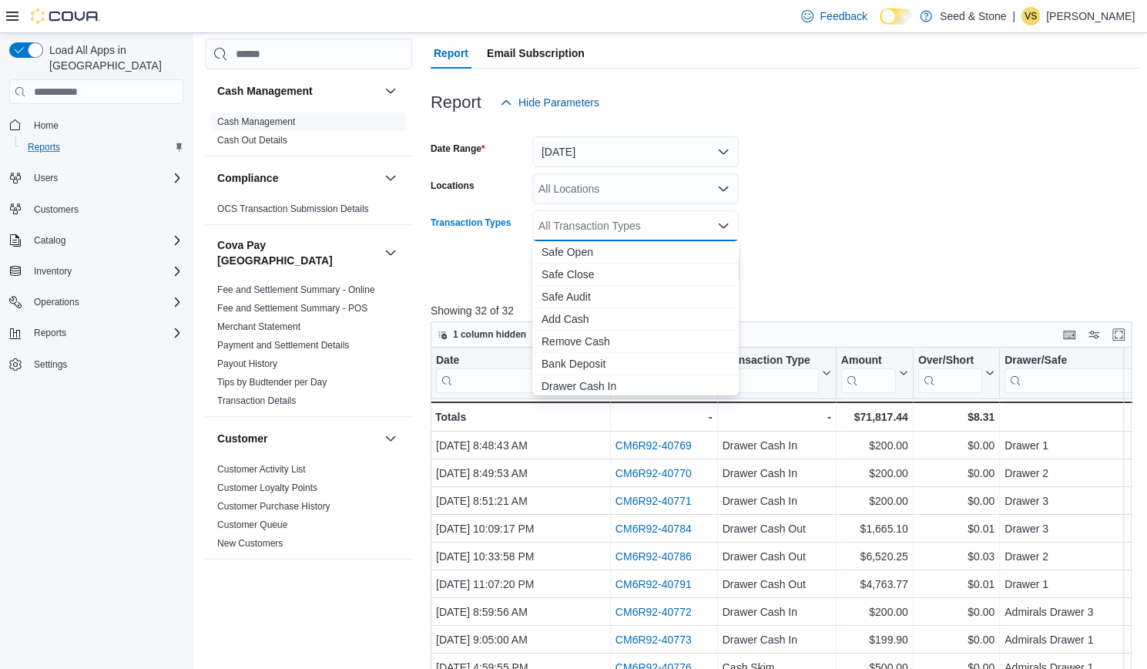
click at [725, 229] on icon "Close list of options" at bounding box center [723, 226] width 12 height 12
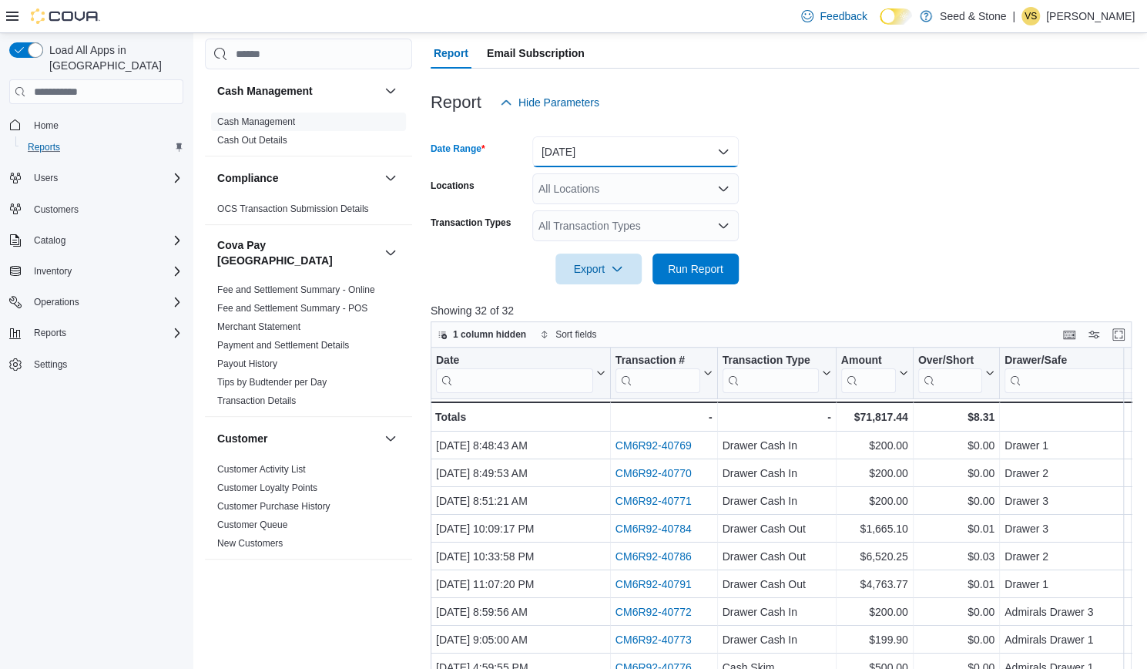
click at [730, 152] on button "Yesterday" at bounding box center [635, 151] width 206 height 31
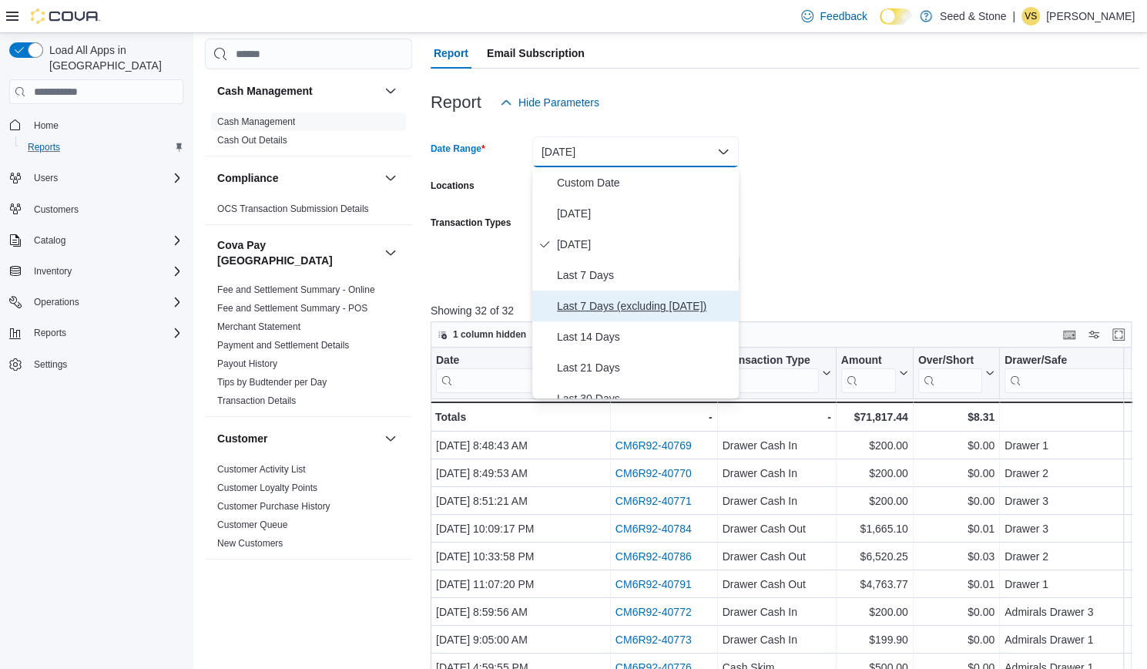
click at [616, 309] on span "Last 7 Days (excluding today)" at bounding box center [645, 306] width 176 height 18
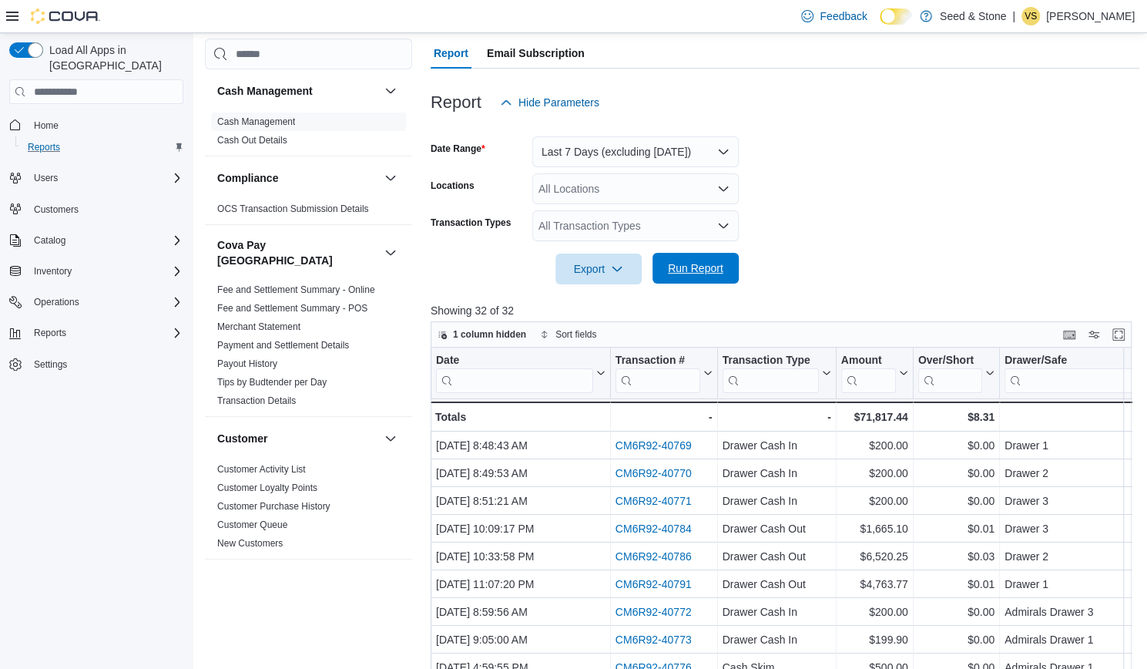
click at [692, 269] on span "Run Report" at bounding box center [695, 267] width 55 height 15
